Goal: Find specific page/section

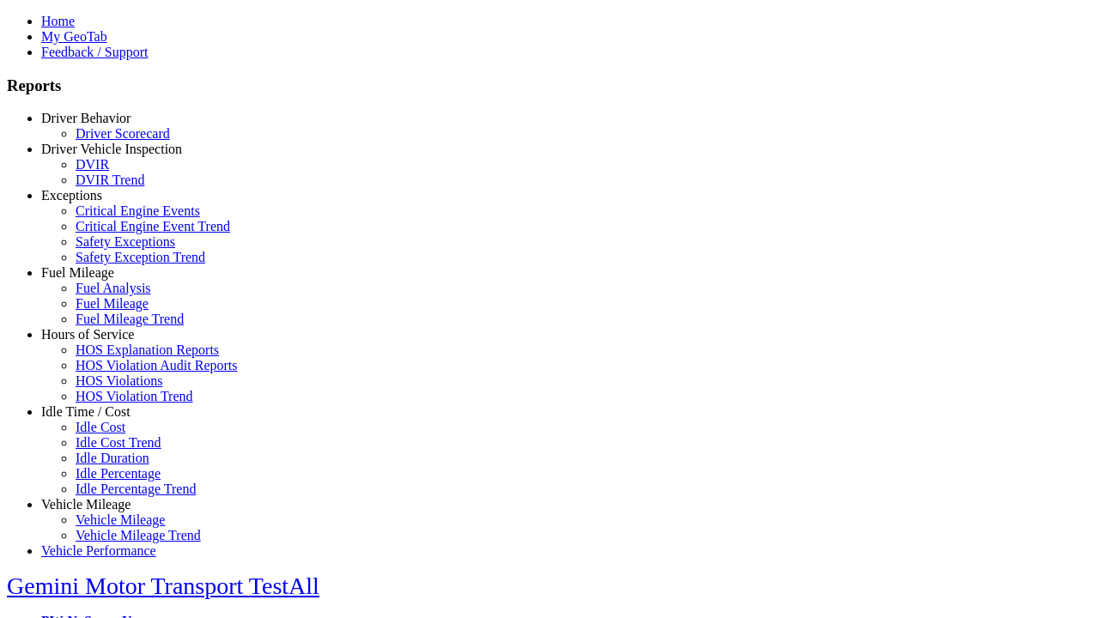
click at [99, 203] on link "Exceptions" at bounding box center [71, 195] width 61 height 15
click at [112, 249] on link "Safety Exceptions" at bounding box center [126, 241] width 100 height 15
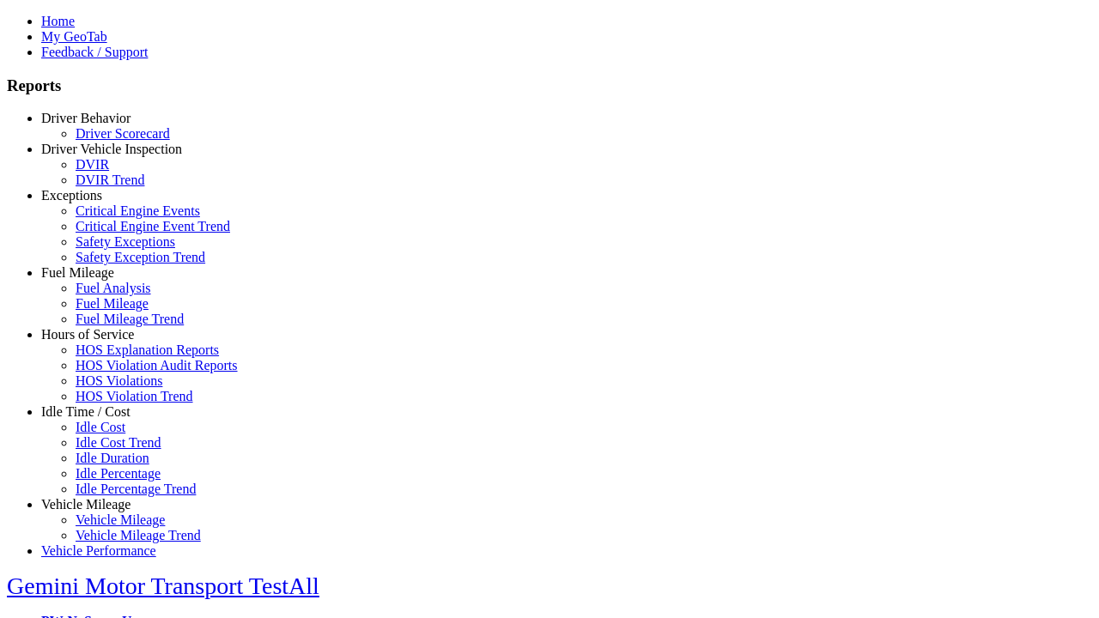
type input "**********"
